Goal: Communication & Community: Answer question/provide support

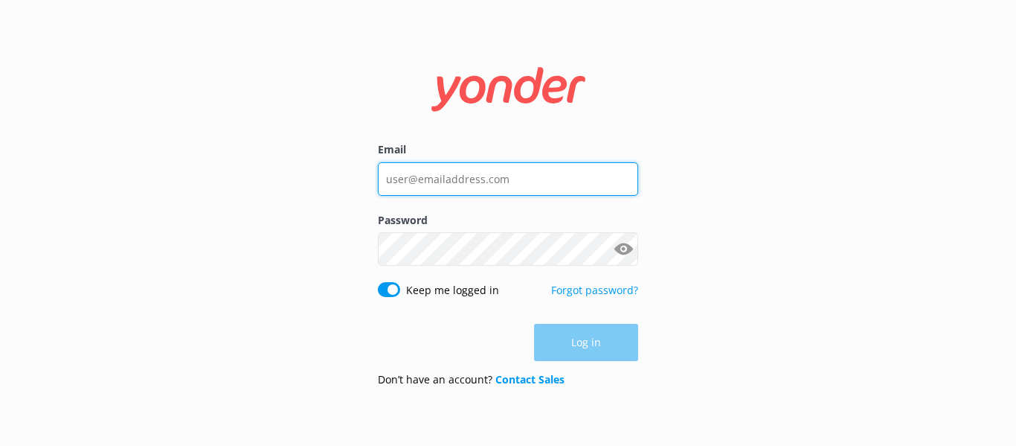
type input "[EMAIL_ADDRESS][DOMAIN_NAME]"
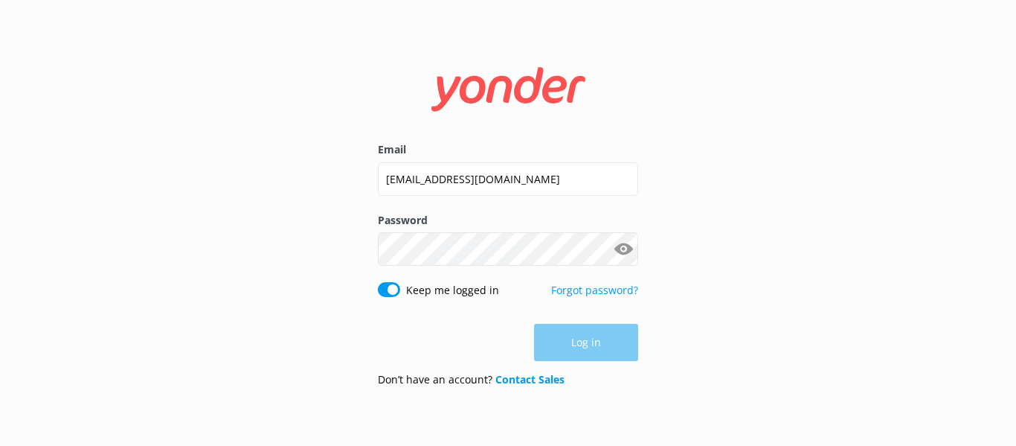
click at [593, 348] on div "Log in" at bounding box center [508, 342] width 260 height 37
click at [575, 345] on button "Log in" at bounding box center [586, 342] width 104 height 37
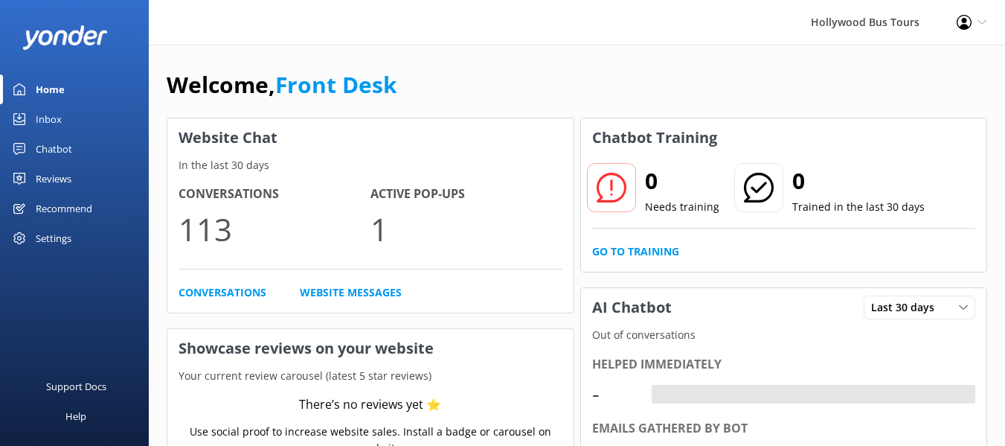
click at [54, 118] on div "Inbox" at bounding box center [49, 119] width 26 height 30
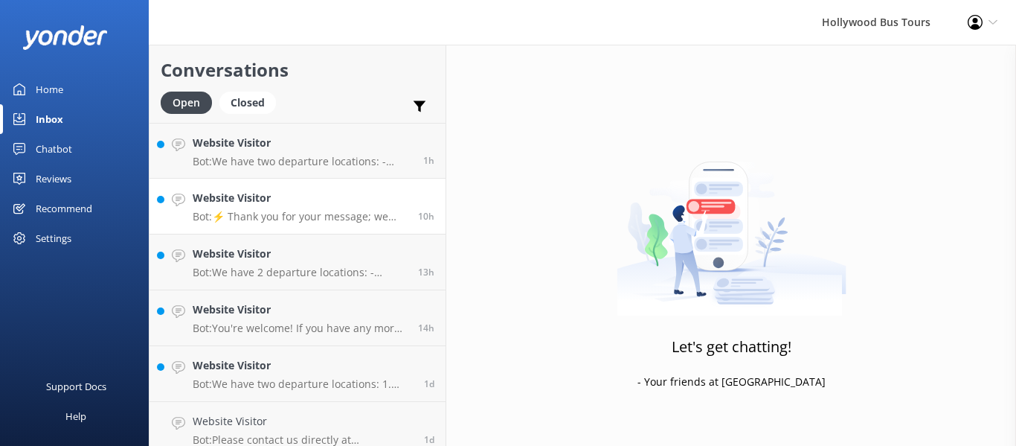
scroll to position [3, 0]
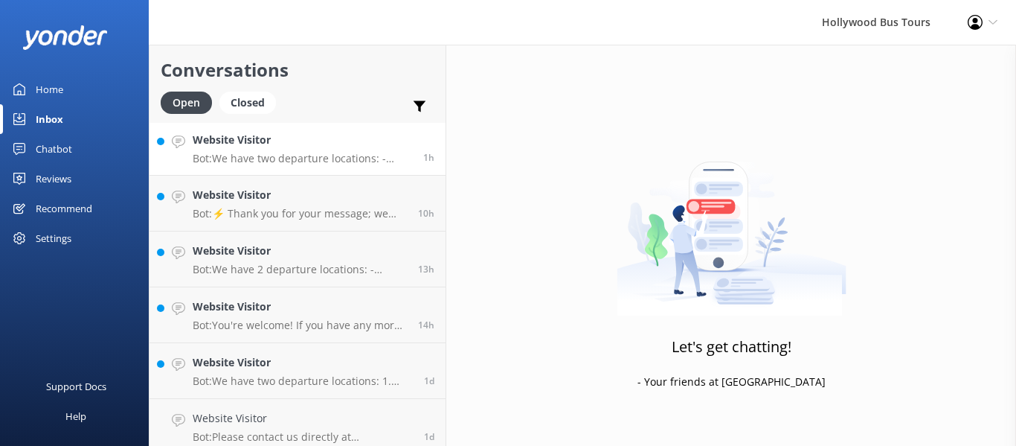
click at [312, 161] on p "Bot: We have two departure locations: - 7044 Hollywood Blvd, Los Angeles, CA, 9…" at bounding box center [302, 158] width 219 height 13
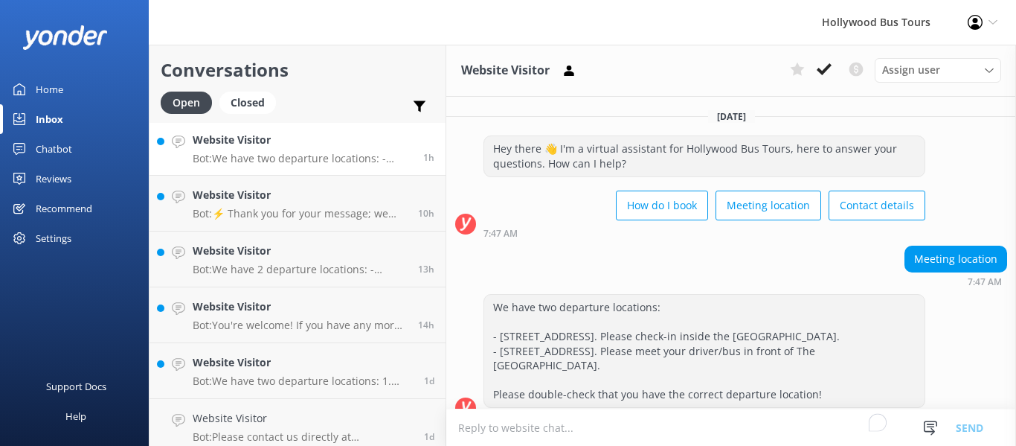
scroll to position [36, 0]
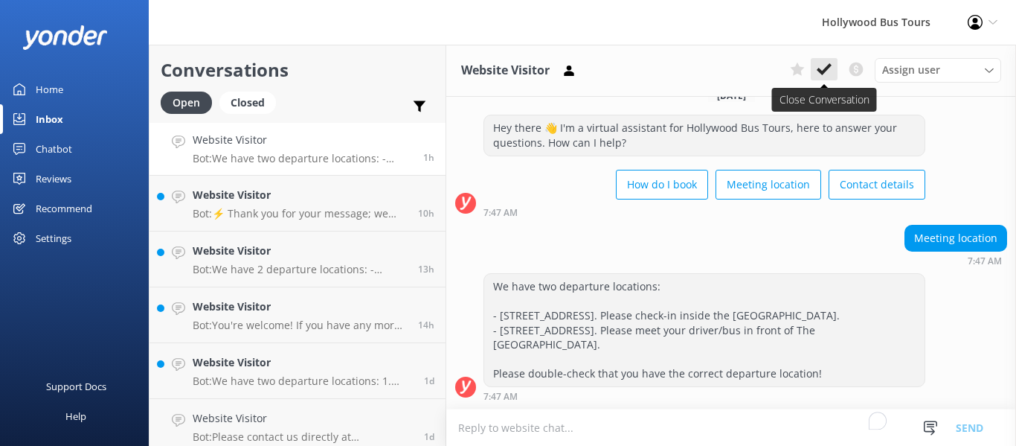
click at [825, 61] on button at bounding box center [824, 69] width 27 height 22
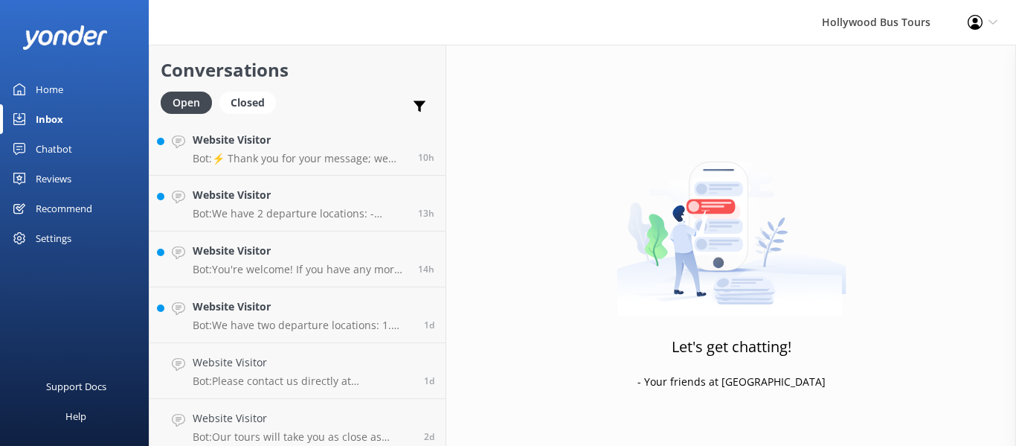
click at [309, 216] on p "Bot: We have 2 departure locations: - 7044 Hollywood Blvd, Los Angeles, CA, 900…" at bounding box center [300, 213] width 214 height 13
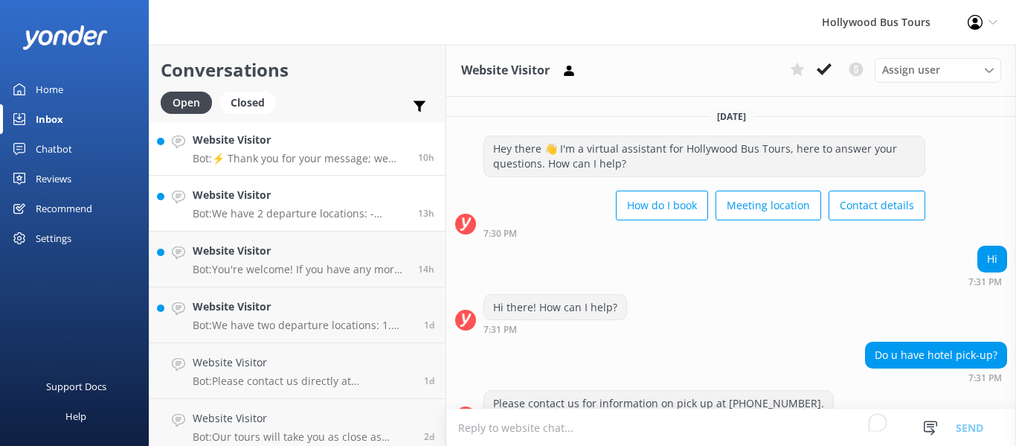
click at [328, 155] on p "Bot: ⚡ Thank you for your message; we are connecting you to a team member who w…" at bounding box center [300, 158] width 214 height 13
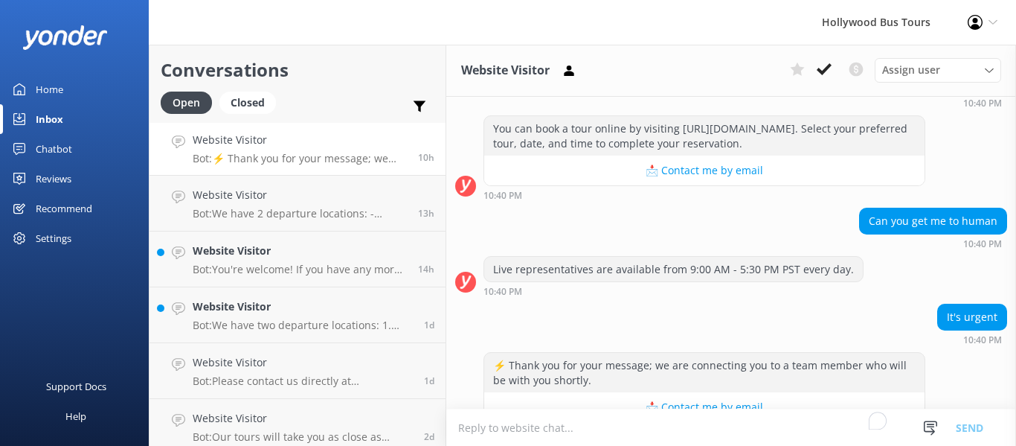
scroll to position [451, 0]
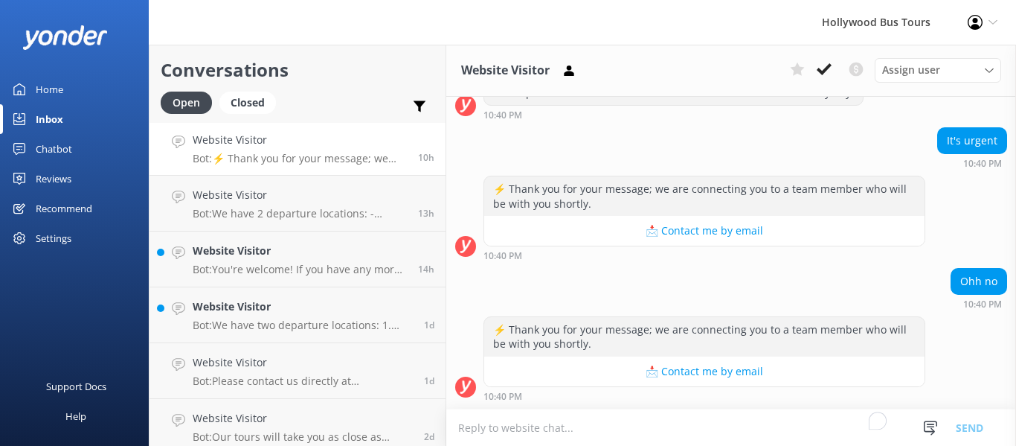
click at [537, 428] on textarea "To enrich screen reader interactions, please activate Accessibility in Grammarl…" at bounding box center [731, 427] width 570 height 36
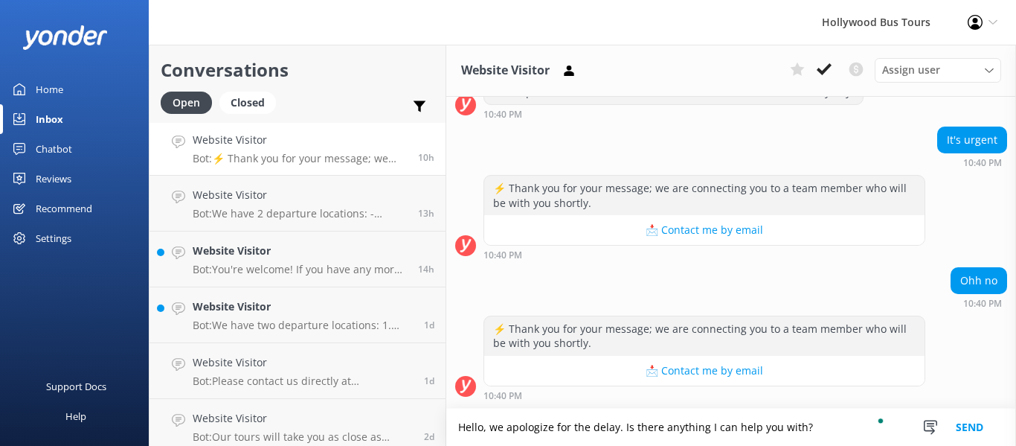
click at [975, 423] on button "Send" at bounding box center [970, 426] width 56 height 37
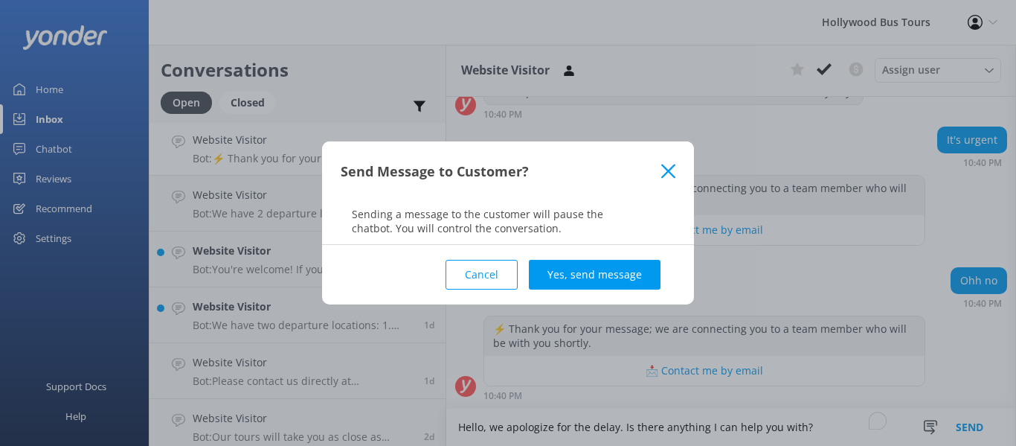
click at [504, 272] on button "Cancel" at bounding box center [482, 275] width 72 height 30
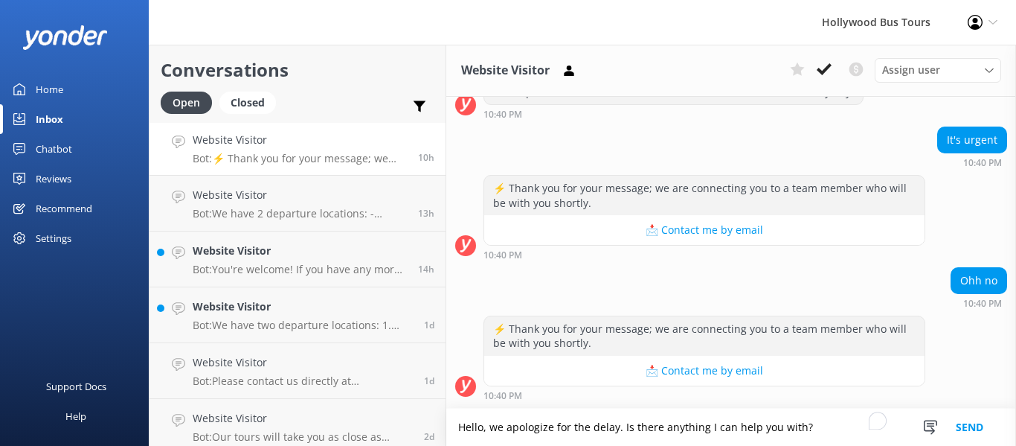
click at [621, 426] on textarea "Hello, we apologize for the delay. Is there anything I can help you with?" at bounding box center [731, 426] width 570 height 37
click at [624, 427] on textarea "Hello, we apologize for the delay. Is there anything I can help you with?" at bounding box center [731, 426] width 570 height 37
type textarea "Hello, is there anything I can help you with?"
click at [974, 425] on button "Send" at bounding box center [970, 426] width 56 height 37
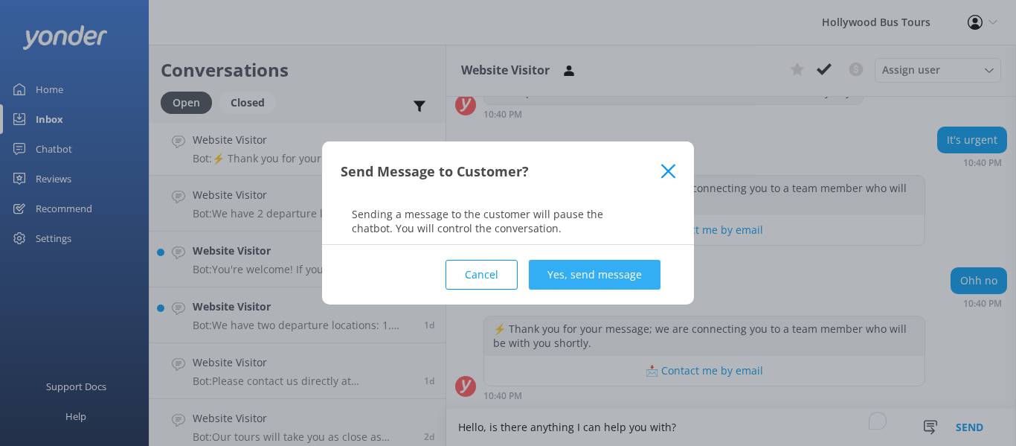
click at [606, 284] on button "Yes, send message" at bounding box center [595, 275] width 132 height 30
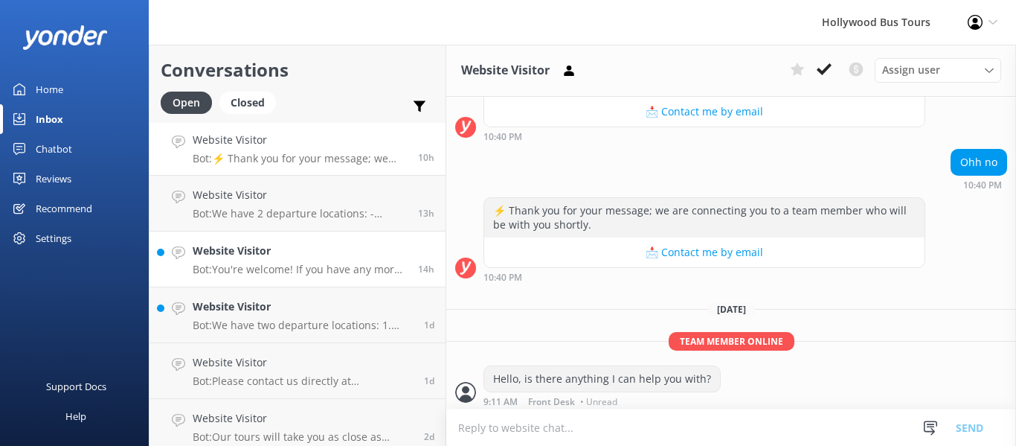
scroll to position [575, 0]
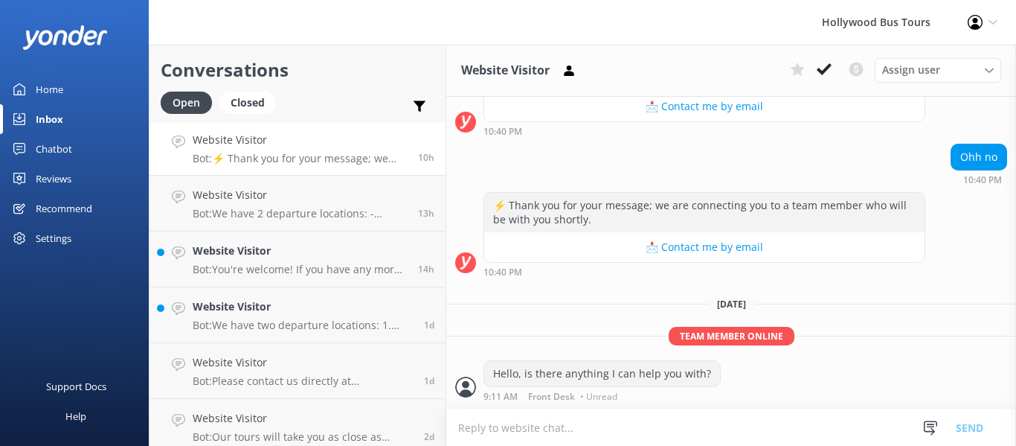
click at [322, 164] on p "Bot: ⚡ Thank you for your message; we are connecting you to a team member who w…" at bounding box center [300, 158] width 214 height 13
click at [823, 72] on use at bounding box center [824, 69] width 15 height 12
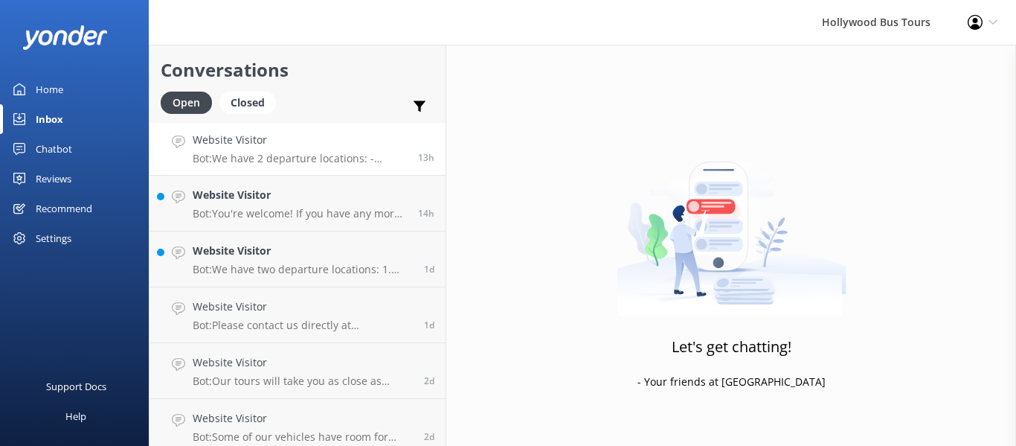
click at [318, 154] on p "Bot: We have 2 departure locations: - 7044 Hollywood Blvd, Los Angeles, CA, 900…" at bounding box center [300, 158] width 214 height 13
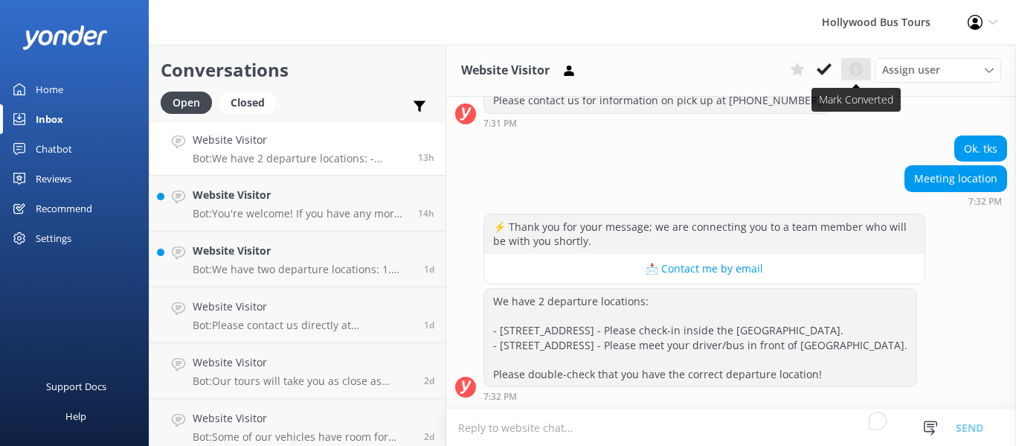
scroll to position [332, 0]
click at [823, 69] on icon at bounding box center [824, 69] width 15 height 15
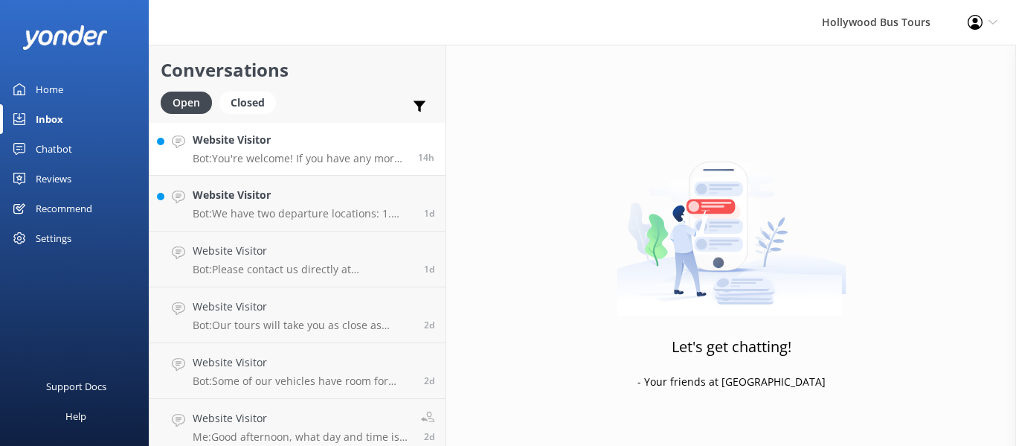
click at [295, 155] on p "Bot: You're welcome! If you have any more questions, feel free to ask." at bounding box center [300, 158] width 214 height 13
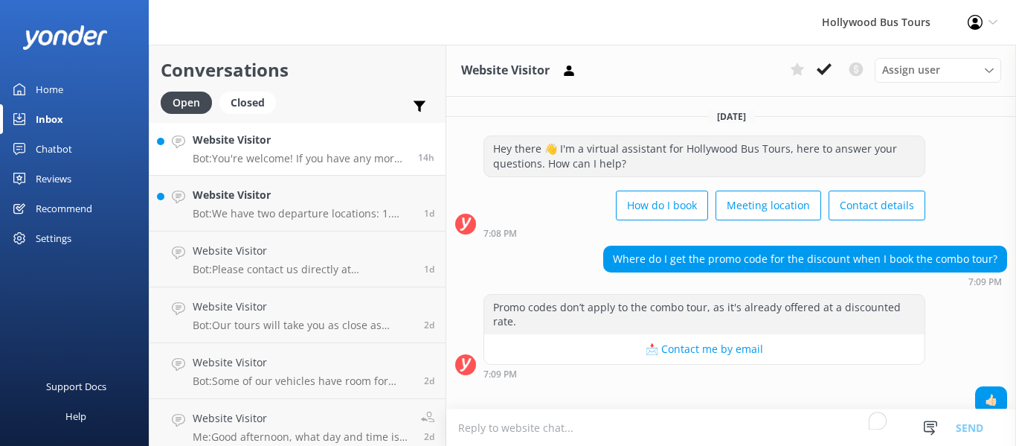
scroll to position [74, 0]
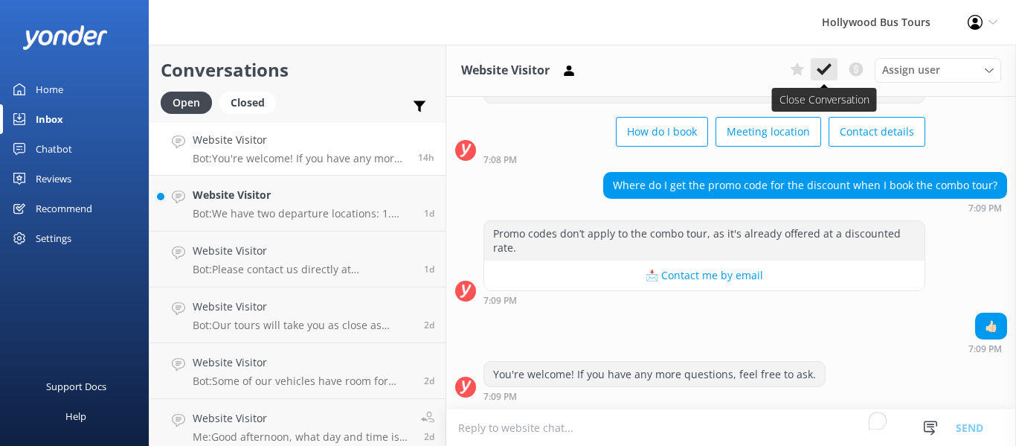
click at [817, 70] on use at bounding box center [824, 69] width 15 height 12
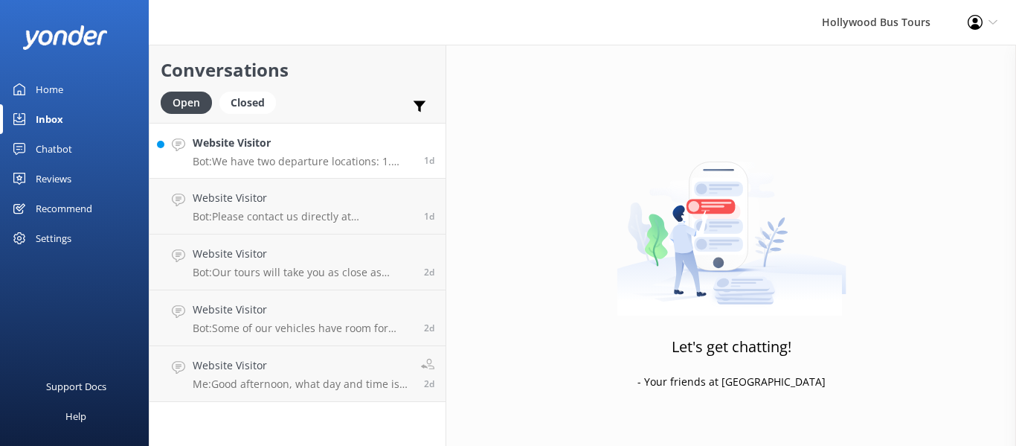
click at [338, 164] on p "Bot: We have two departure locations: 1. 7044 Hollywood Blvd, Los Angeles, CA, …" at bounding box center [303, 161] width 220 height 13
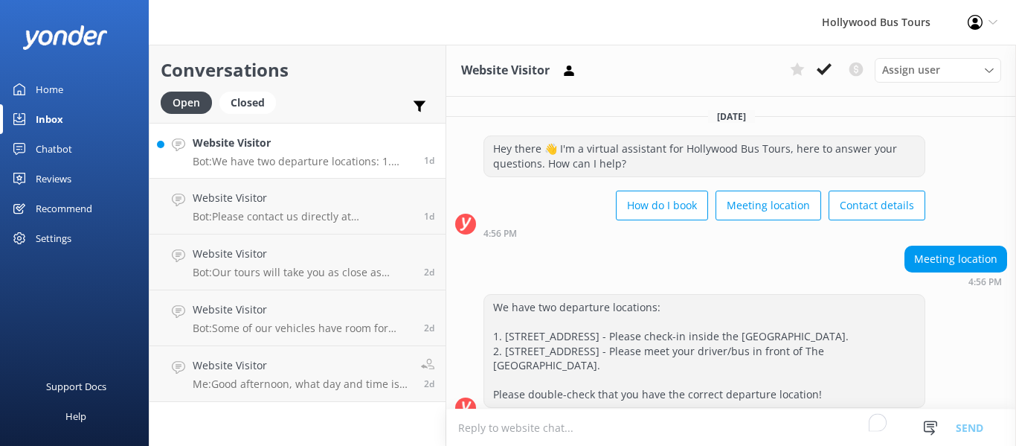
scroll to position [36, 0]
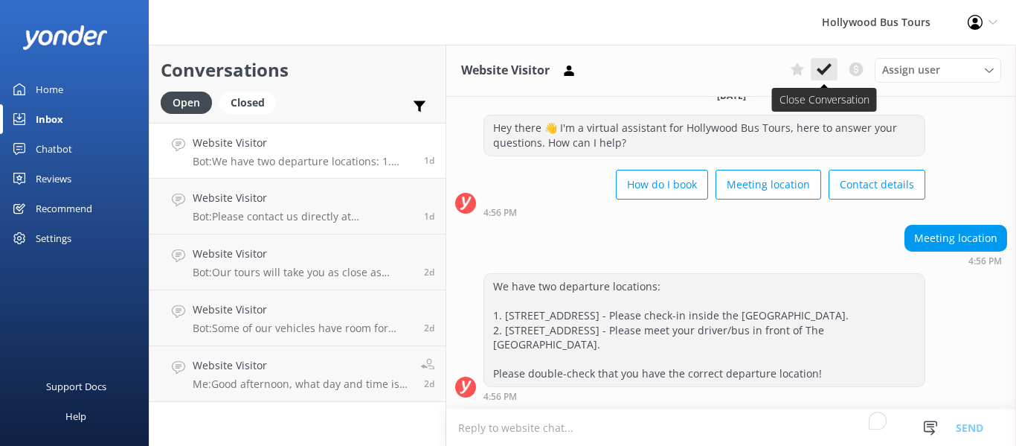
click at [826, 65] on icon at bounding box center [824, 69] width 15 height 15
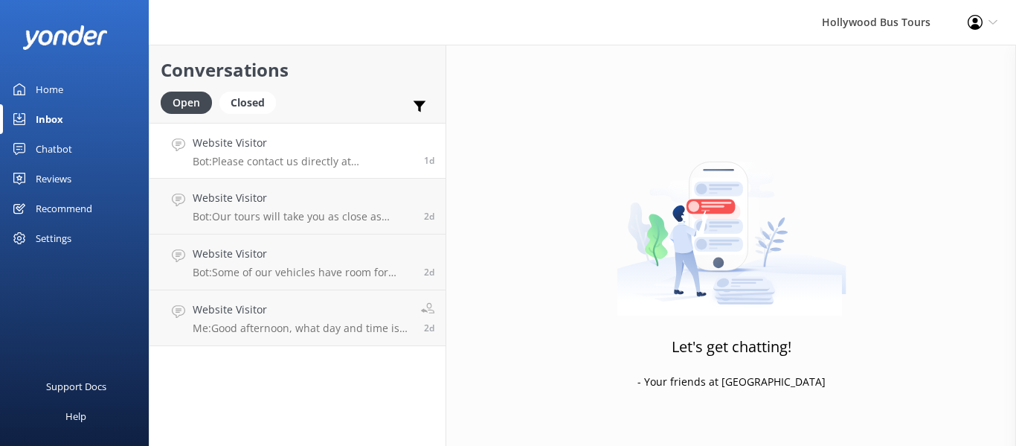
click at [309, 143] on h4 "Website Visitor" at bounding box center [303, 143] width 220 height 16
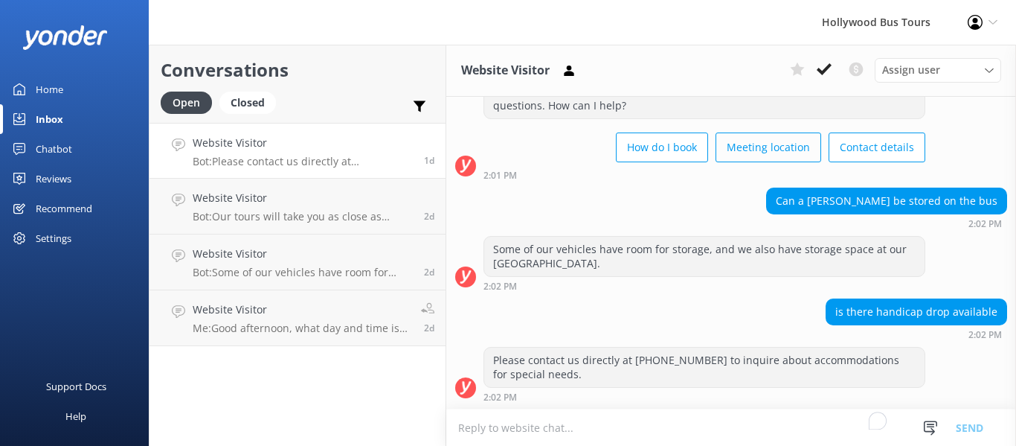
scroll to position [59, 0]
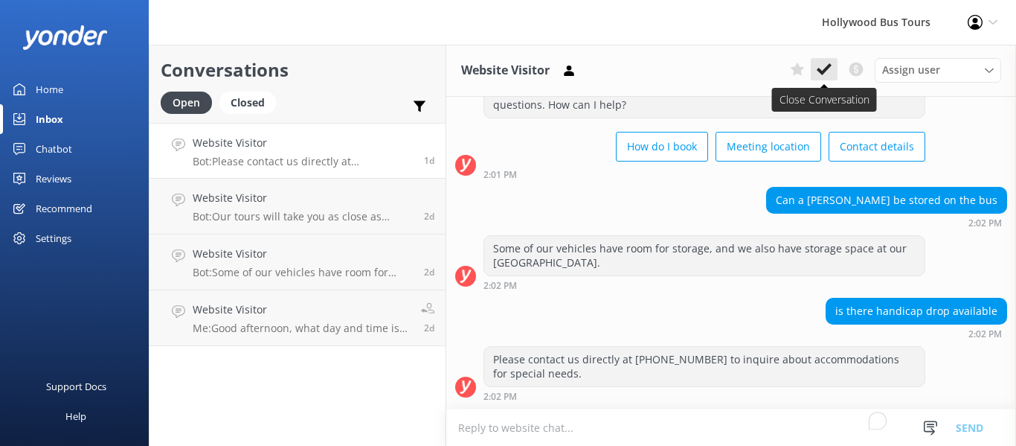
click at [824, 71] on use at bounding box center [824, 69] width 15 height 12
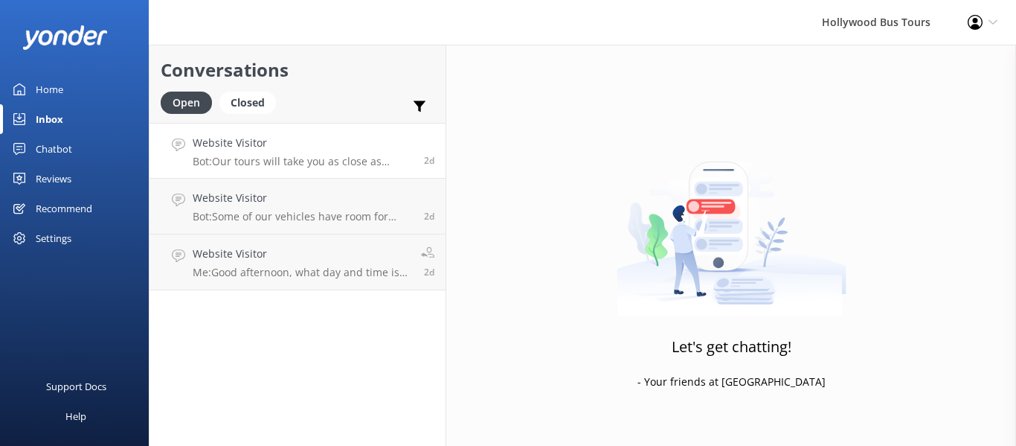
click at [274, 164] on p "Bot: Our tours will take you as close as legally possible to the Hollywood Sign…" at bounding box center [303, 161] width 220 height 13
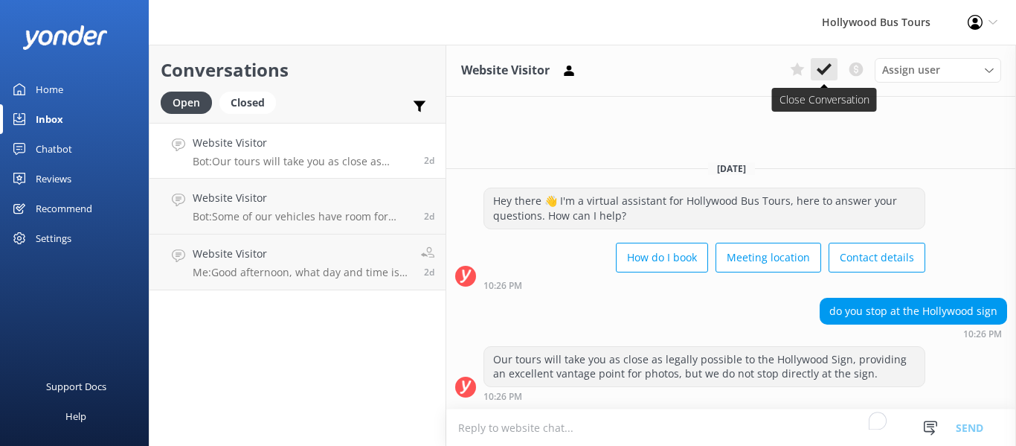
click at [825, 65] on icon at bounding box center [824, 69] width 15 height 15
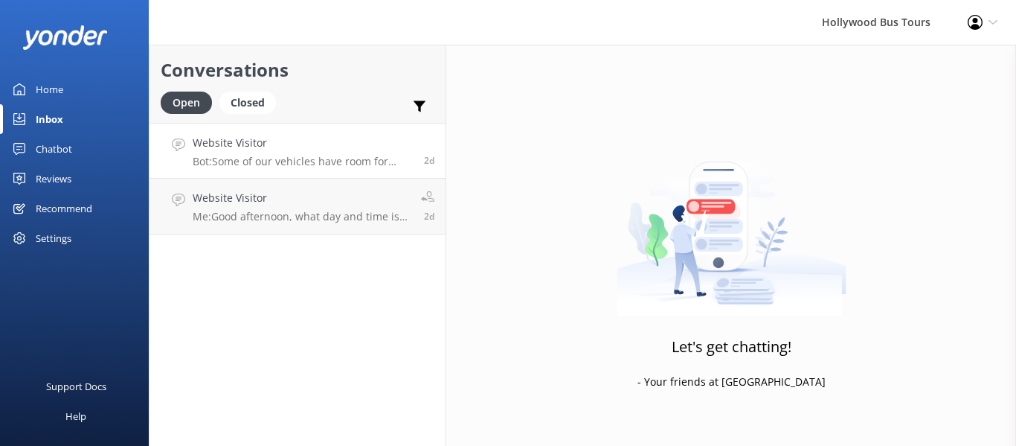
click at [259, 153] on div "Website Visitor Bot: Some of our vehicles have room for storage, and we also ha…" at bounding box center [303, 151] width 220 height 32
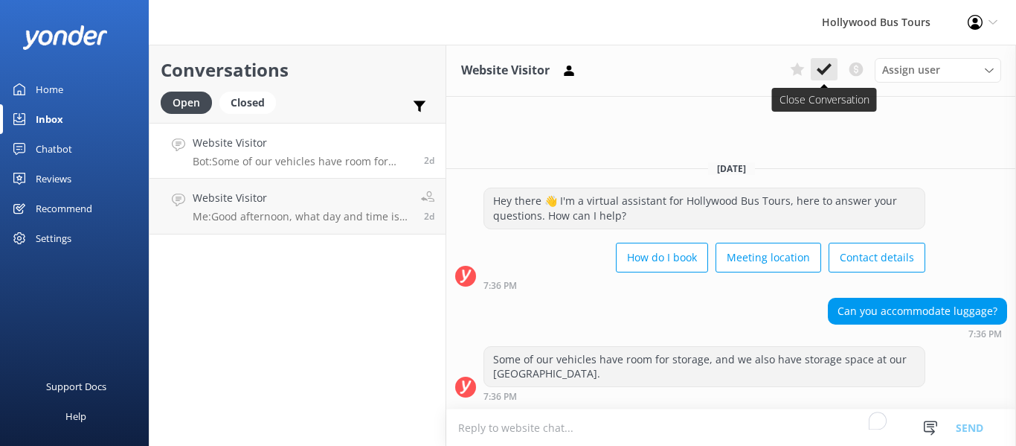
click at [826, 77] on button at bounding box center [824, 69] width 27 height 22
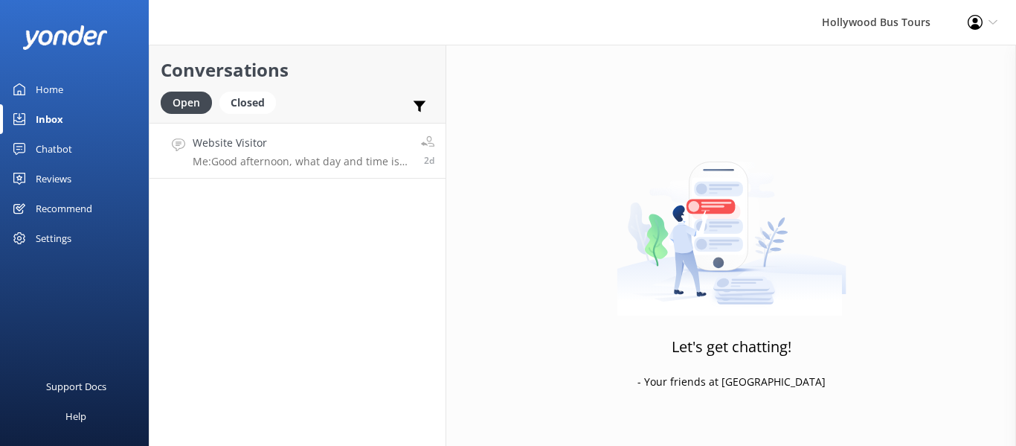
click at [364, 166] on p "Me: Good afternoon, what day and time is your booking for? also, please provide…" at bounding box center [301, 161] width 217 height 13
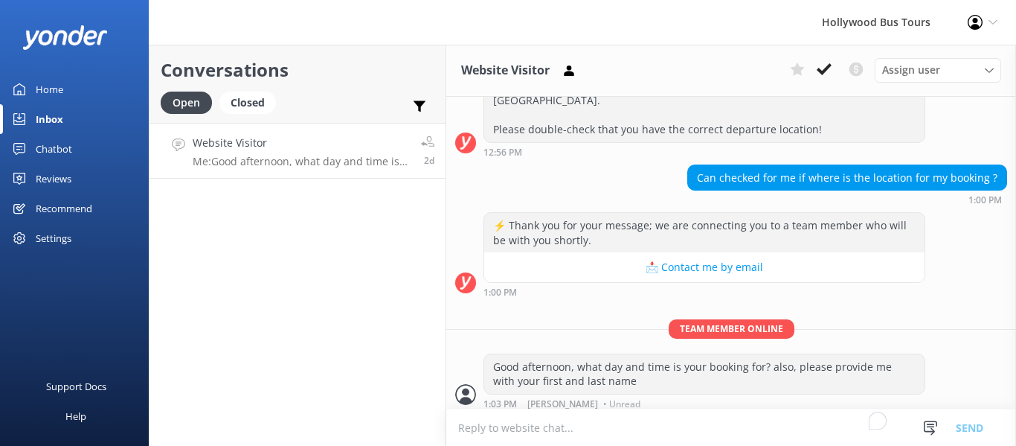
scroll to position [391, 0]
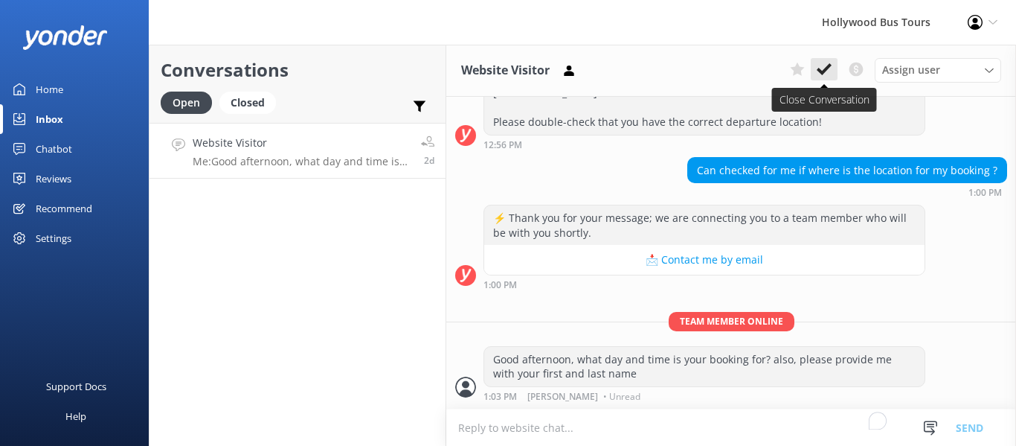
click at [823, 72] on use at bounding box center [824, 69] width 15 height 12
